Goal: Task Accomplishment & Management: Complete application form

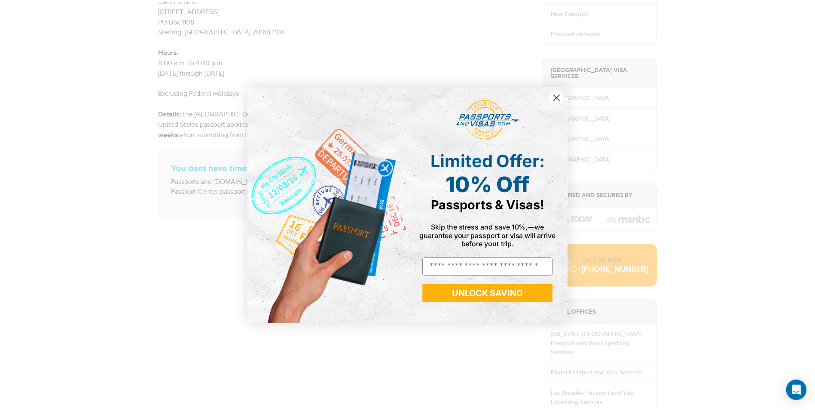
scroll to position [258, 0]
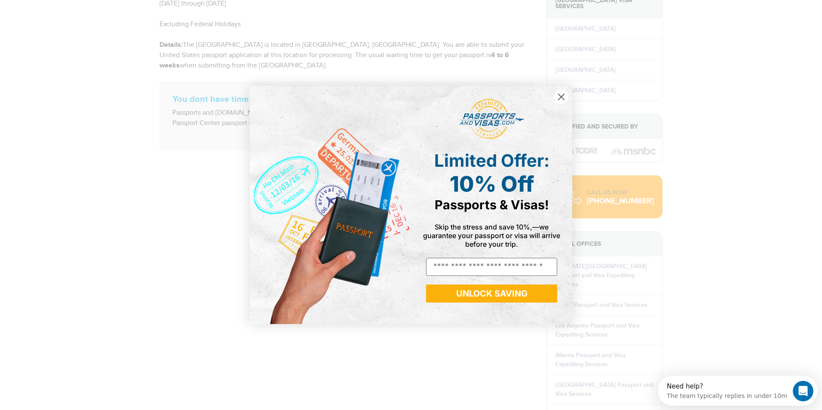
click at [561, 97] on icon "Close dialog" at bounding box center [561, 96] width 15 height 15
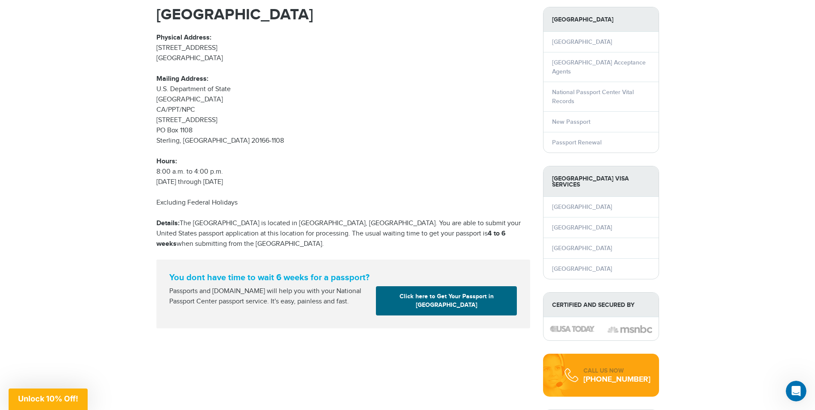
scroll to position [43, 0]
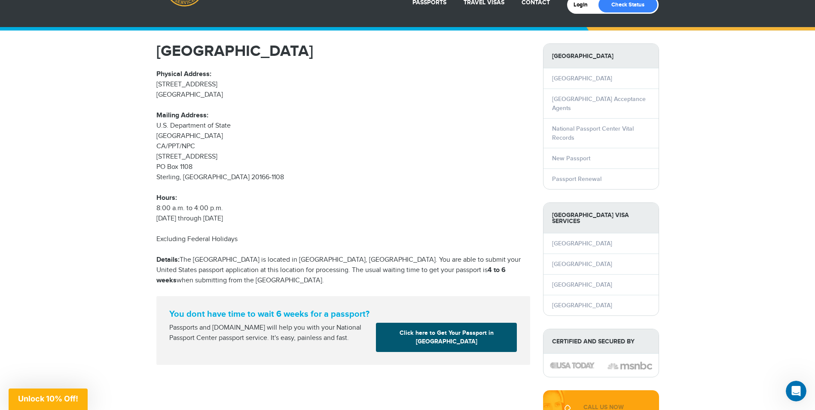
click at [431, 337] on link "Click here to Get Your Passport in Portsmouth" at bounding box center [446, 337] width 141 height 29
